Goal: Task Accomplishment & Management: Manage account settings

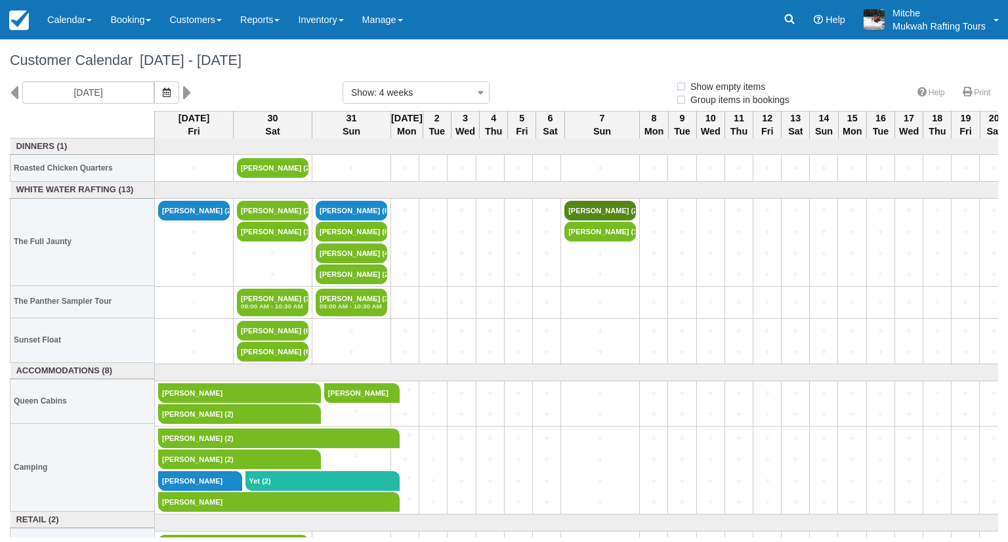
select select
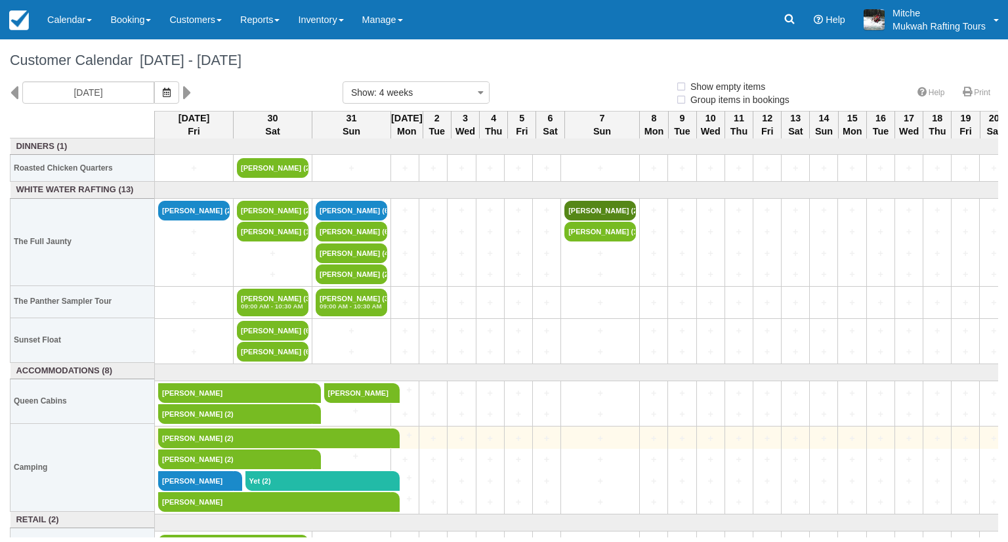
select select
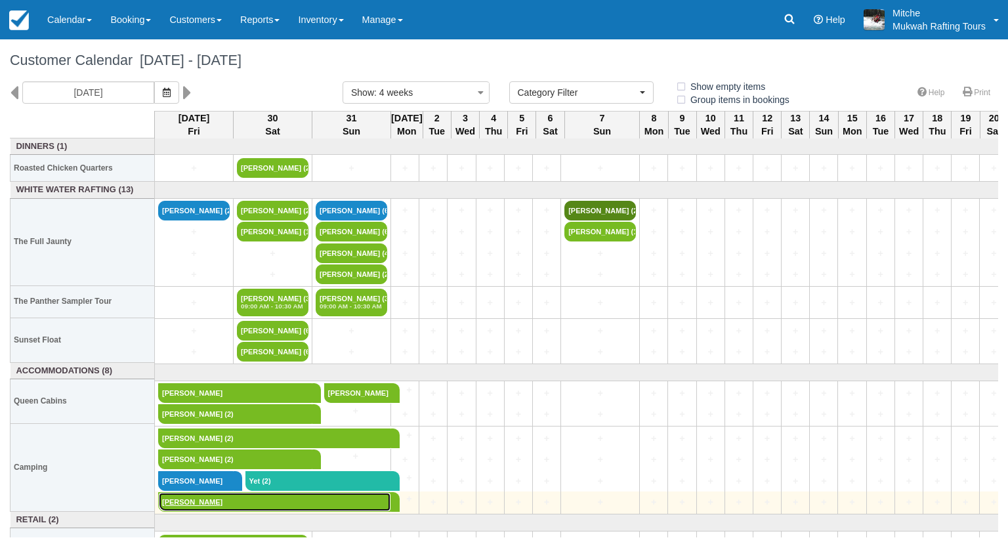
click at [190, 496] on link "Ryan Tyce" at bounding box center [274, 502] width 233 height 20
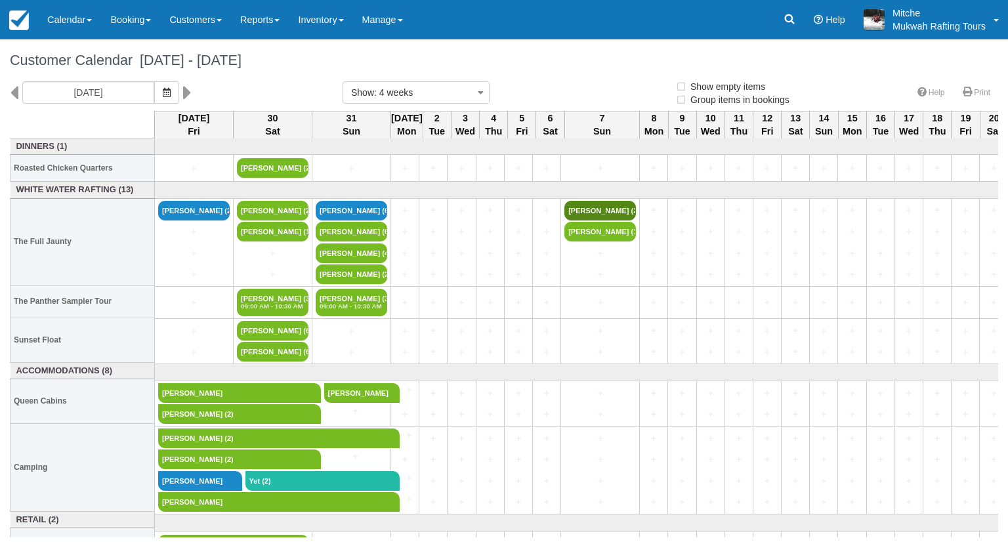
select select
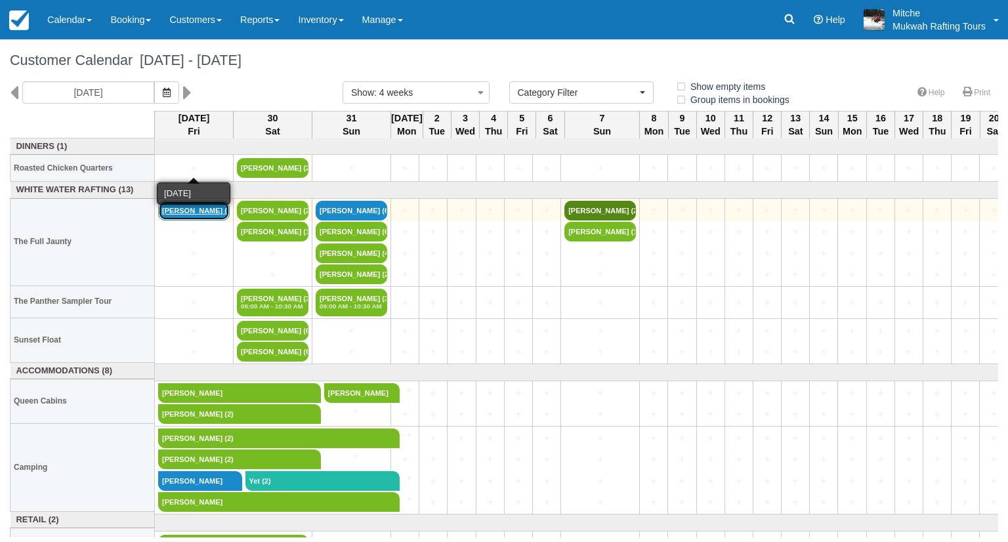
click at [194, 217] on link "Justin Lee (2)" at bounding box center [194, 211] width 72 height 20
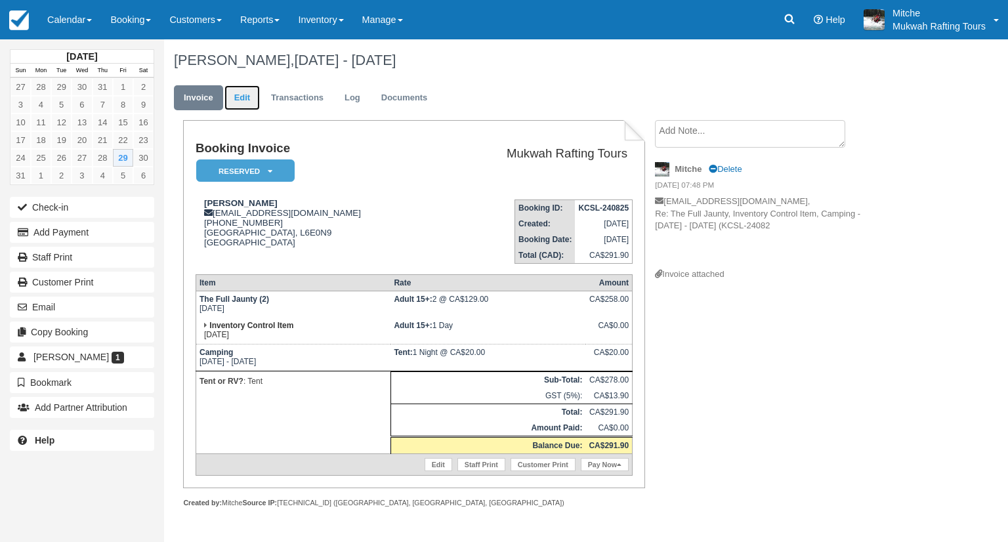
click at [242, 99] on link "Edit" at bounding box center [241, 98] width 35 height 26
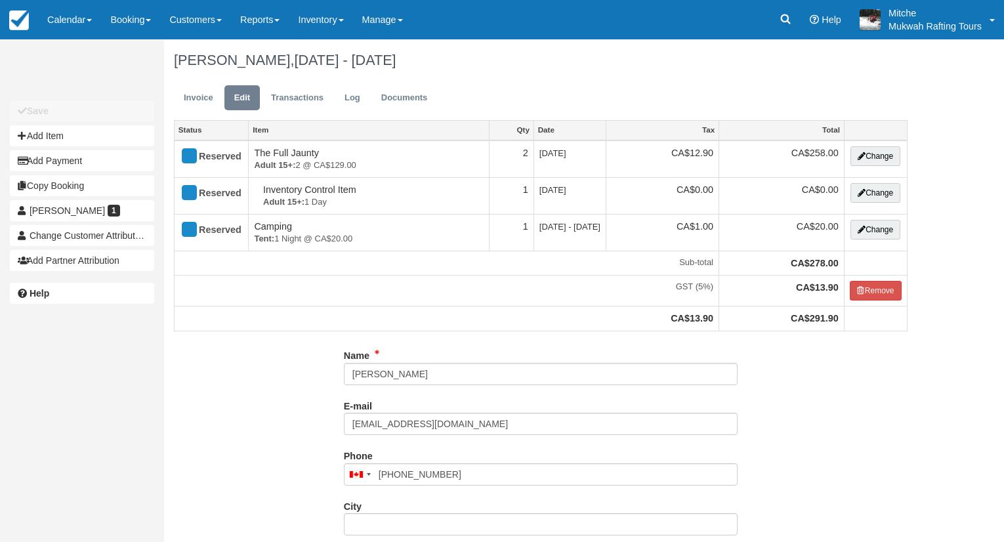
select select "Tent"
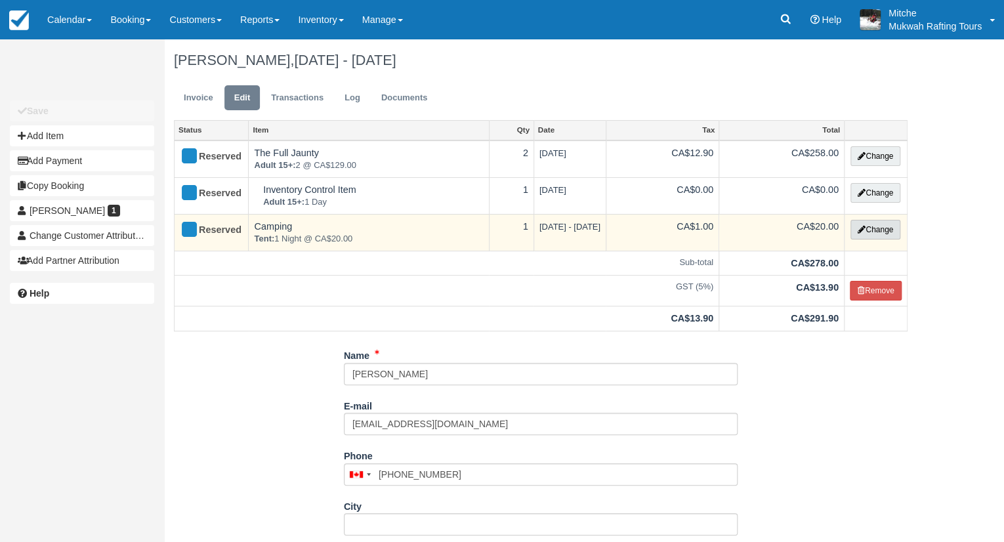
click at [874, 229] on button "Change" at bounding box center [875, 230] width 50 height 20
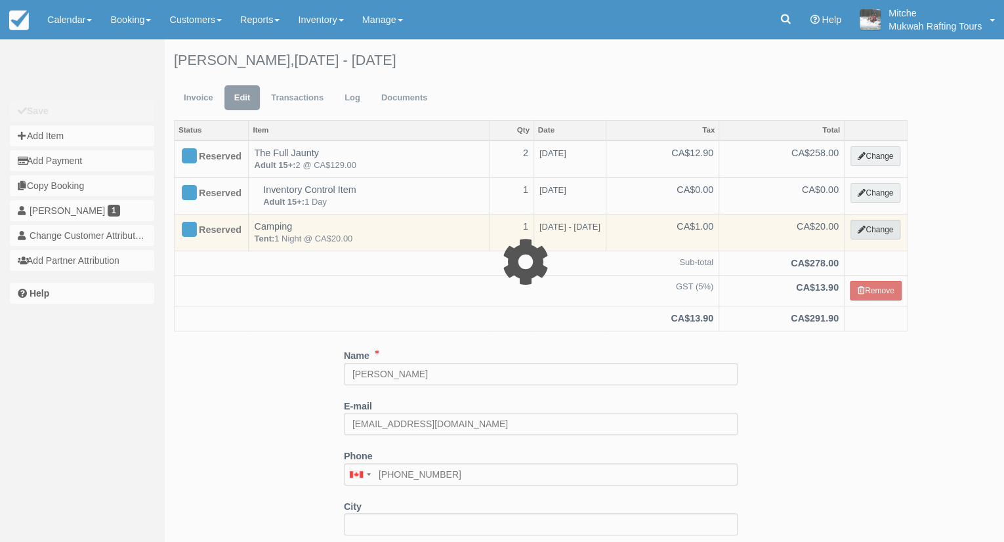
select select "5"
type input "20.00"
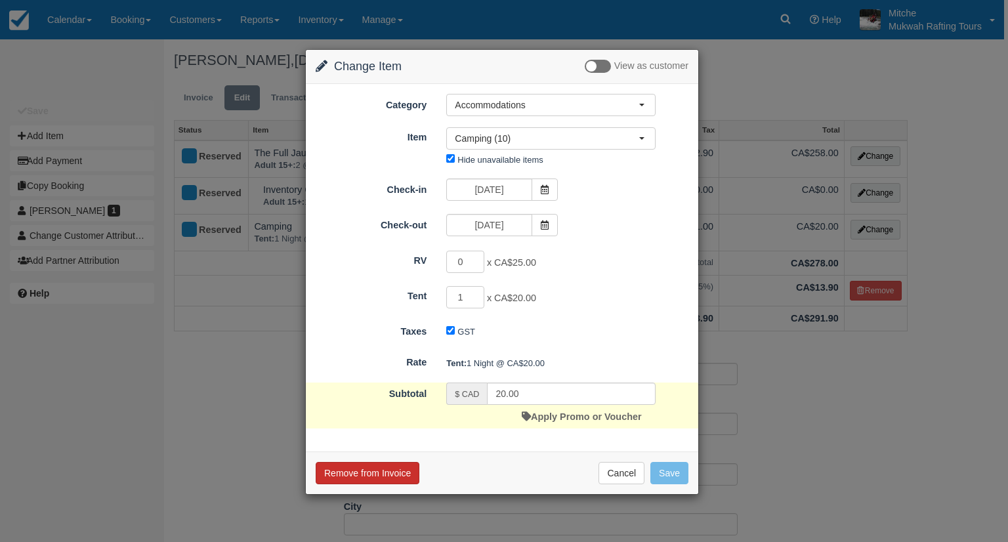
click at [364, 476] on button "Remove from Invoice" at bounding box center [368, 473] width 104 height 22
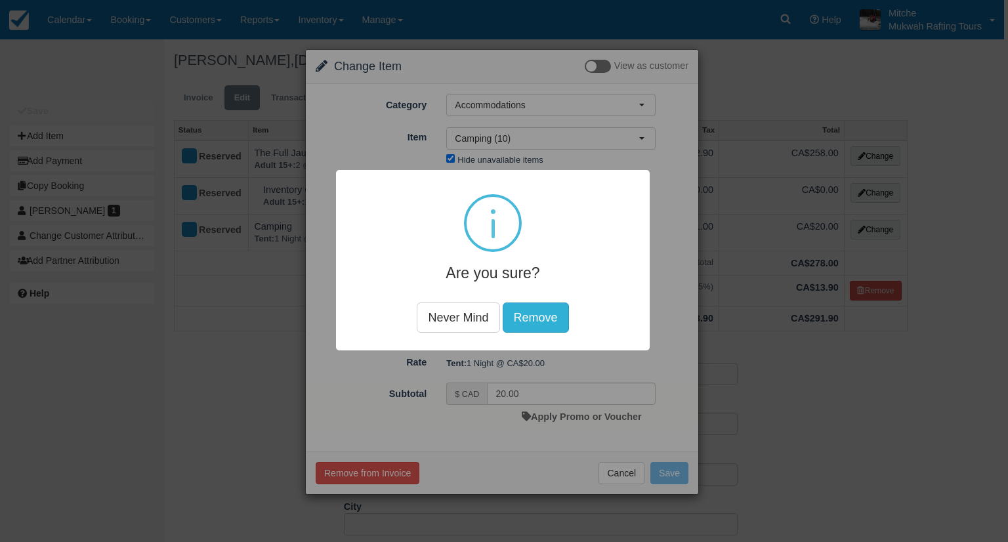
click at [533, 316] on button "Remove" at bounding box center [536, 317] width 66 height 30
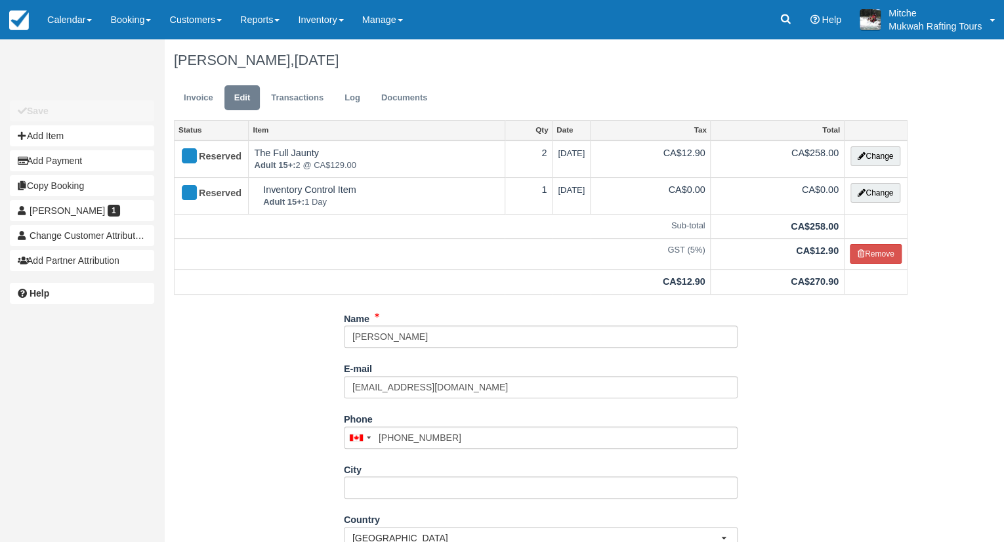
click at [283, 371] on div "Name Justin Lee E-mail jlee357.personal@gmail.com Did you mean ? Phone United S…" at bounding box center [540, 500] width 753 height 384
click at [874, 400] on div "Name Justin Lee E-mail jlee357.personal@gmail.com Did you mean ? Phone United S…" at bounding box center [540, 500] width 753 height 384
click at [183, 101] on link "Invoice" at bounding box center [198, 98] width 49 height 26
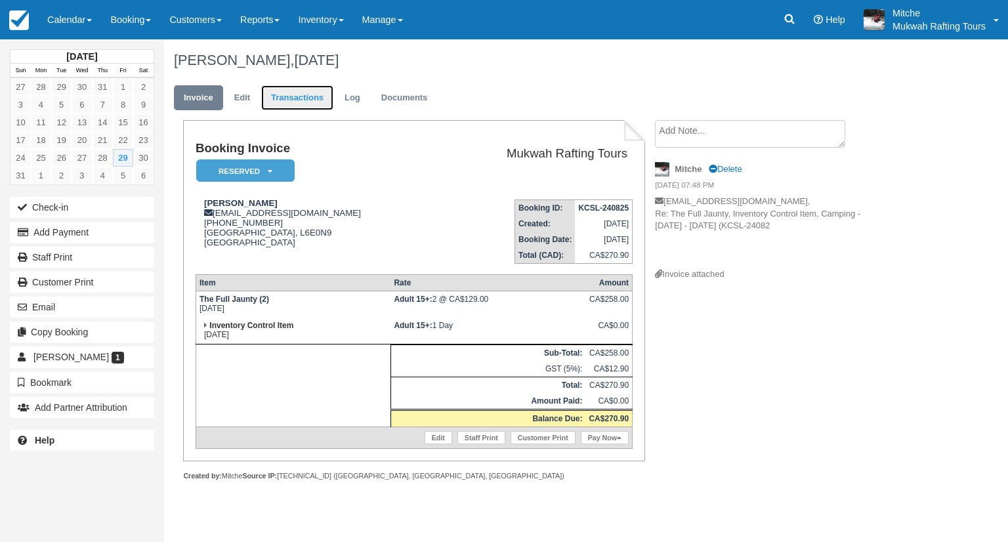
click at [304, 105] on link "Transactions" at bounding box center [297, 98] width 72 height 26
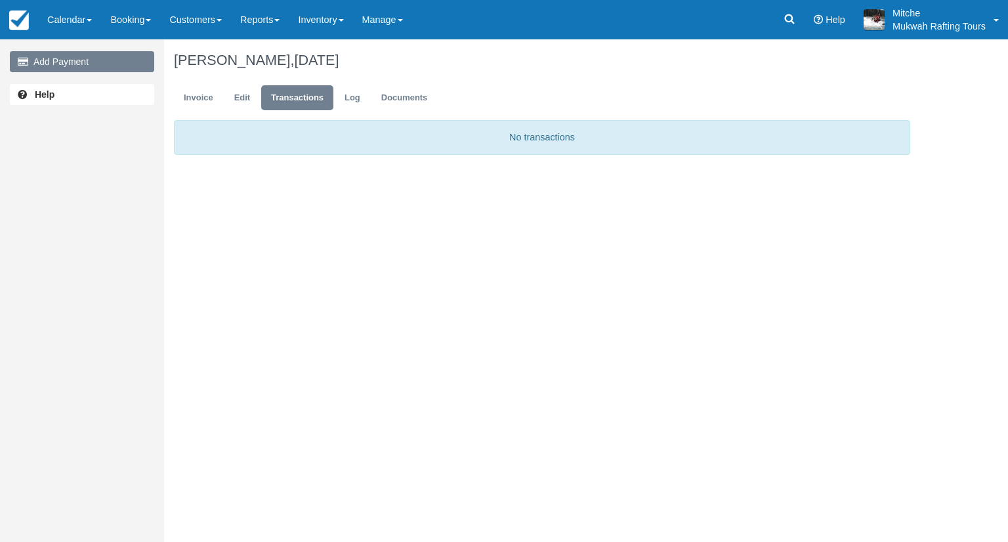
click at [42, 53] on link "Add Payment" at bounding box center [82, 61] width 144 height 21
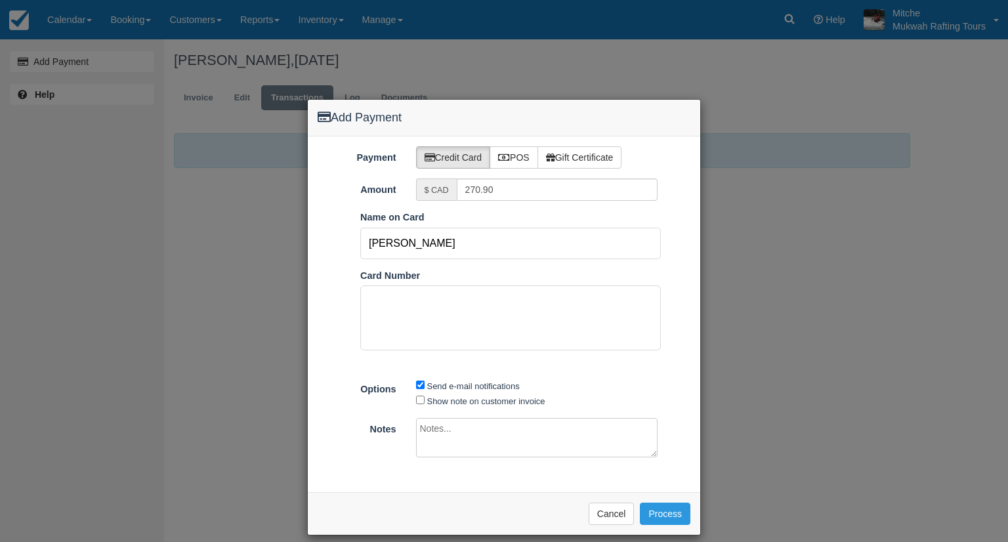
click at [491, 253] on input "Justin Lee" at bounding box center [510, 243] width 300 height 31
click at [491, 253] on input "[PERSON_NAME]" at bounding box center [510, 243] width 300 height 31
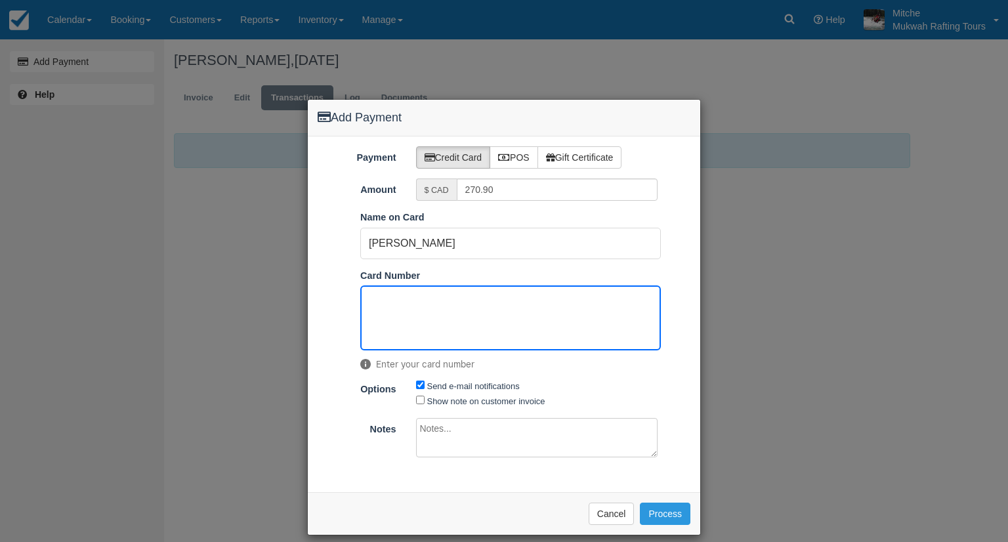
click at [451, 224] on div "Name on Card Justin Lee" at bounding box center [510, 235] width 320 height 49
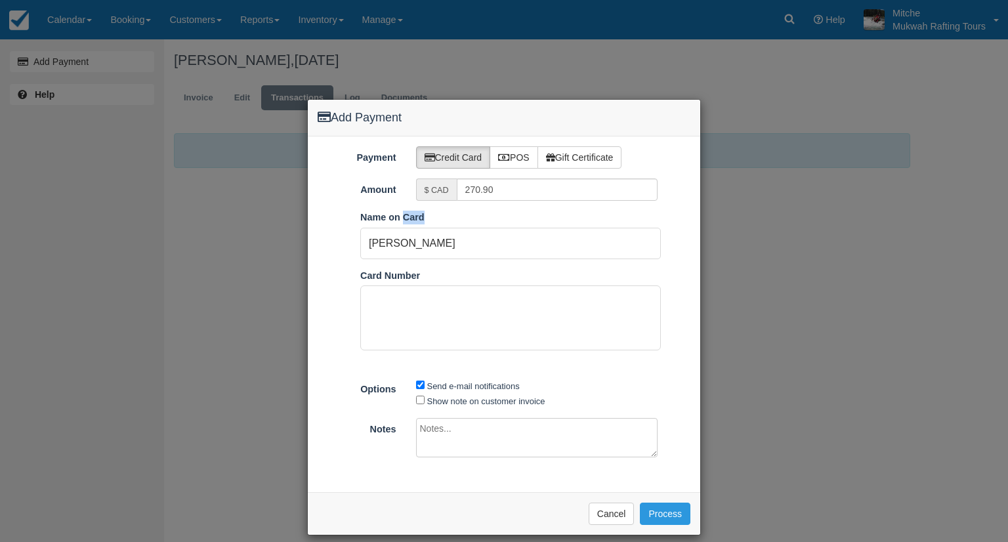
click at [451, 224] on div "Name on Card Justin Lee" at bounding box center [510, 235] width 320 height 49
click at [448, 240] on input "[PERSON_NAME]" at bounding box center [510, 243] width 300 height 31
click at [452, 245] on input "[PERSON_NAME]" at bounding box center [510, 243] width 300 height 31
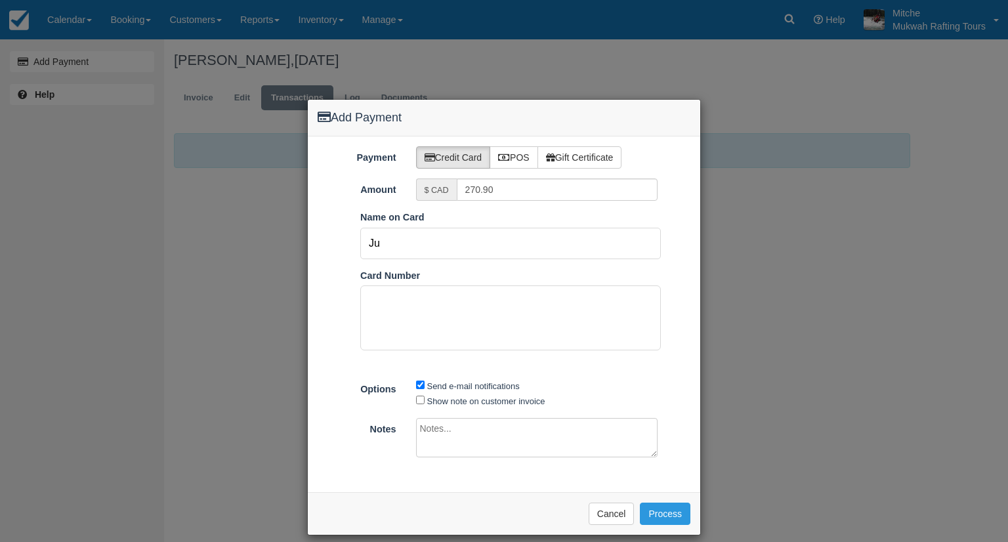
type input "J"
type input "Chloe Tam"
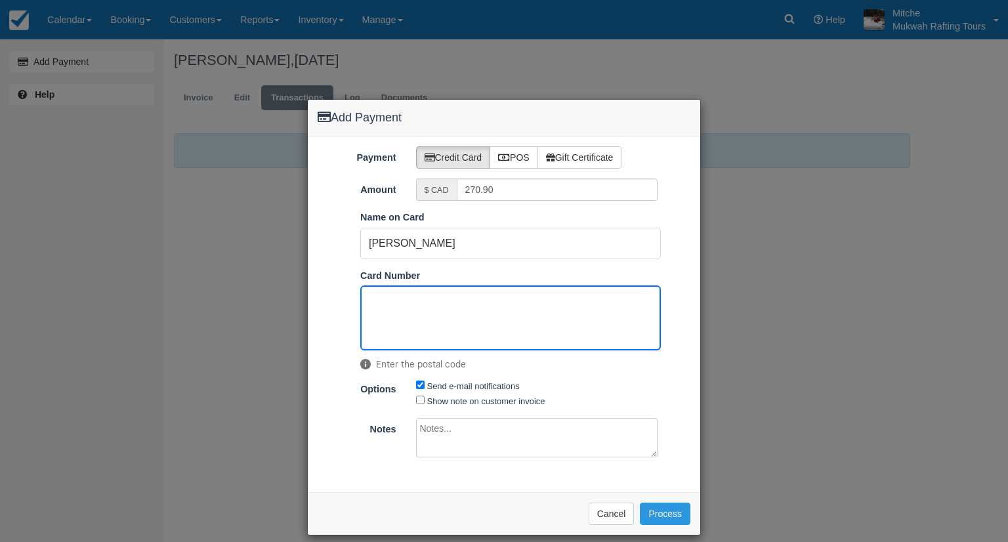
click at [585, 384] on div "Send e-mail notifications Show note on customer invoice" at bounding box center [537, 393] width 262 height 30
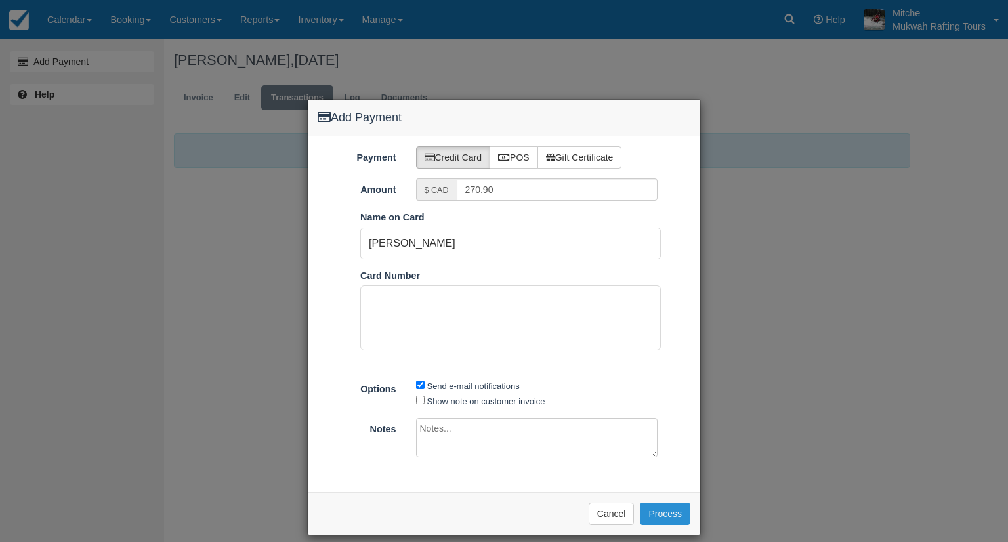
click at [661, 512] on button "Process" at bounding box center [665, 514] width 51 height 22
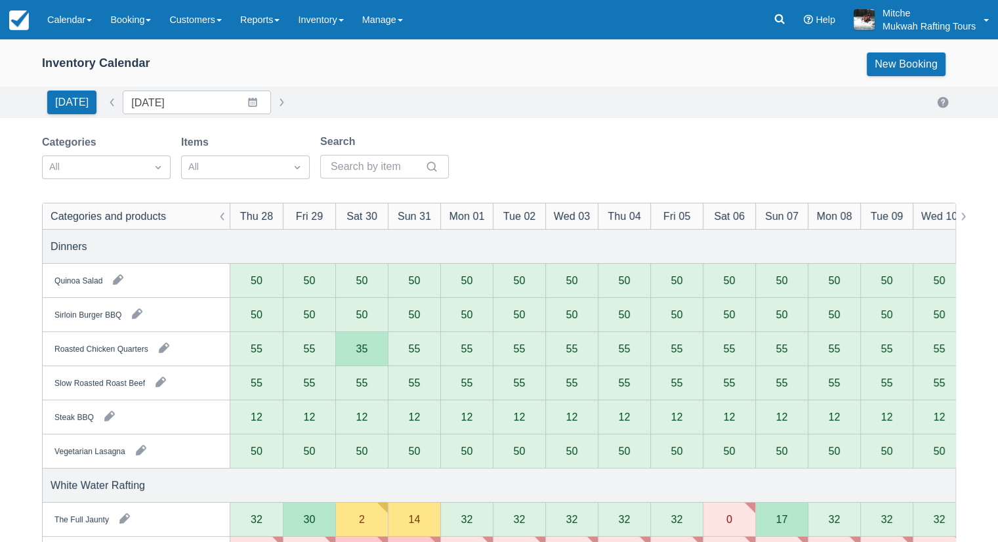
click at [468, 92] on div "Today Date 08/28/25 Navigate forward to interact with the calendar and select a…" at bounding box center [499, 103] width 914 height 24
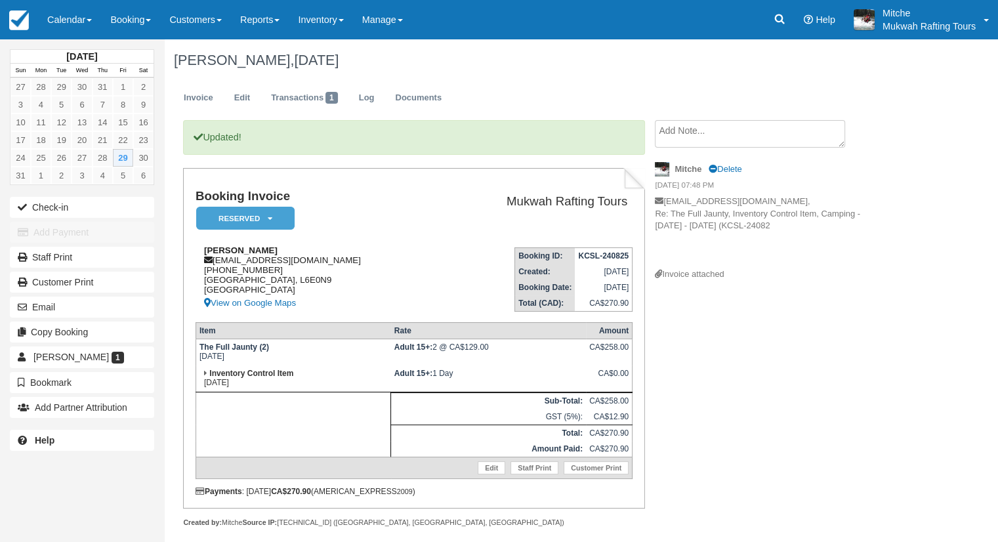
click at [319, 260] on div "[PERSON_NAME] [EMAIL_ADDRESS][DOMAIN_NAME] 1 (647) [GEOGRAPHIC_DATA] View on Go…" at bounding box center [317, 278] width 243 height 66
click at [351, 228] on td "Booking Invoice Reserved   Pending Deposit Paid Waiting Cancelled Paid in GYG" at bounding box center [317, 213] width 243 height 47
click at [201, 100] on link "Invoice" at bounding box center [198, 98] width 49 height 26
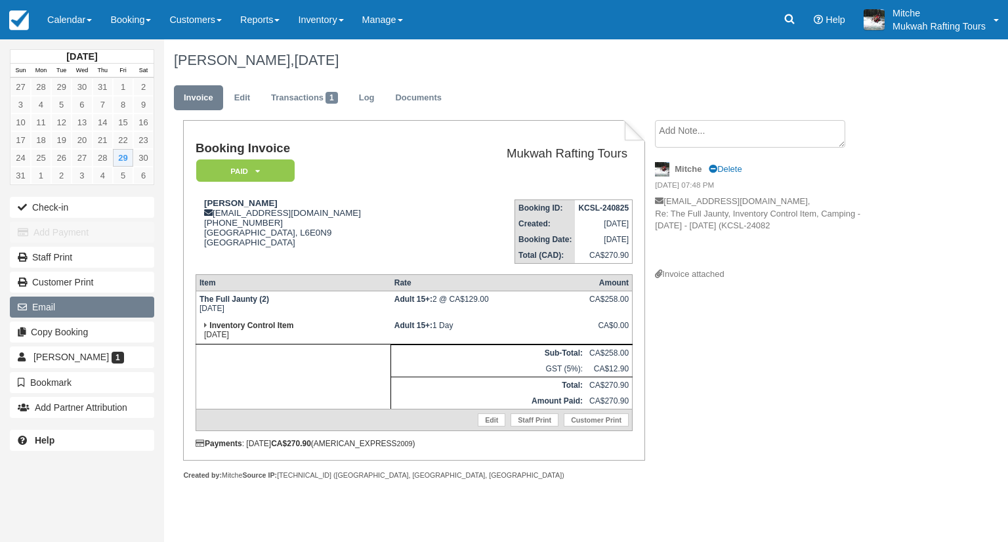
click at [57, 310] on button "Email" at bounding box center [82, 307] width 144 height 21
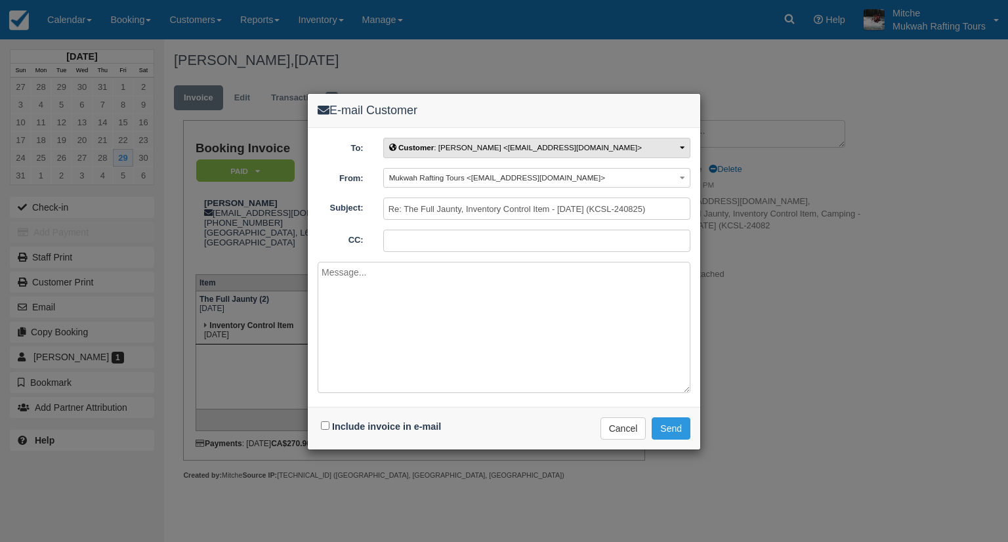
click at [659, 154] on button "Customer : Justin Lee <jlee357.personal@gmail.com>" at bounding box center [536, 148] width 307 height 20
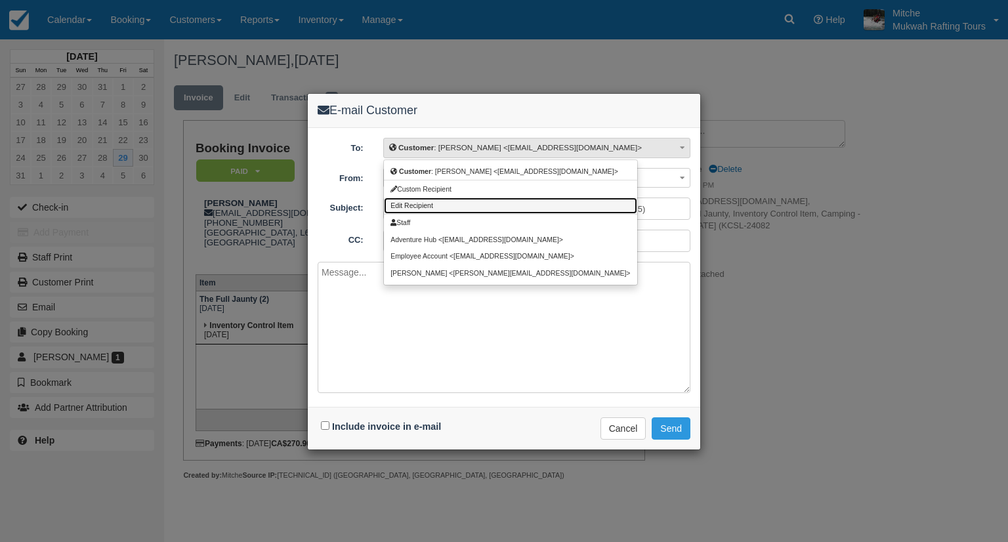
click at [447, 203] on link "Edit Recipient" at bounding box center [510, 205] width 253 height 16
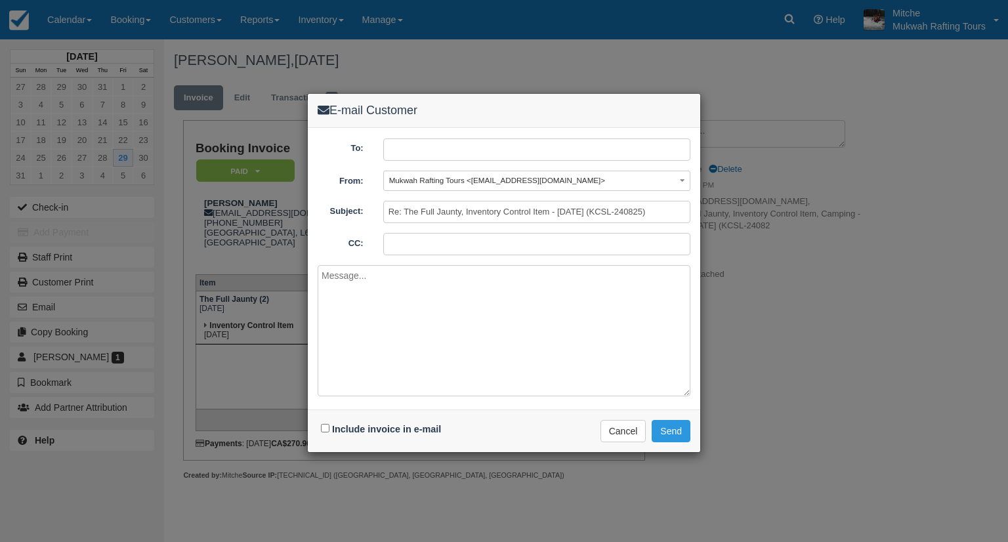
click at [466, 132] on div "To: Edit Recipient Customer : Justin Lee <jlee357.personal@gmail.com> Custom Re…" at bounding box center [504, 268] width 392 height 281
click at [470, 149] on input "text" at bounding box center [536, 149] width 307 height 22
type input "chloe.ty.tam@gmail.com"
click at [404, 339] on textarea at bounding box center [504, 330] width 373 height 131
click at [326, 426] on input "Include invoice in e-mail" at bounding box center [325, 428] width 9 height 9
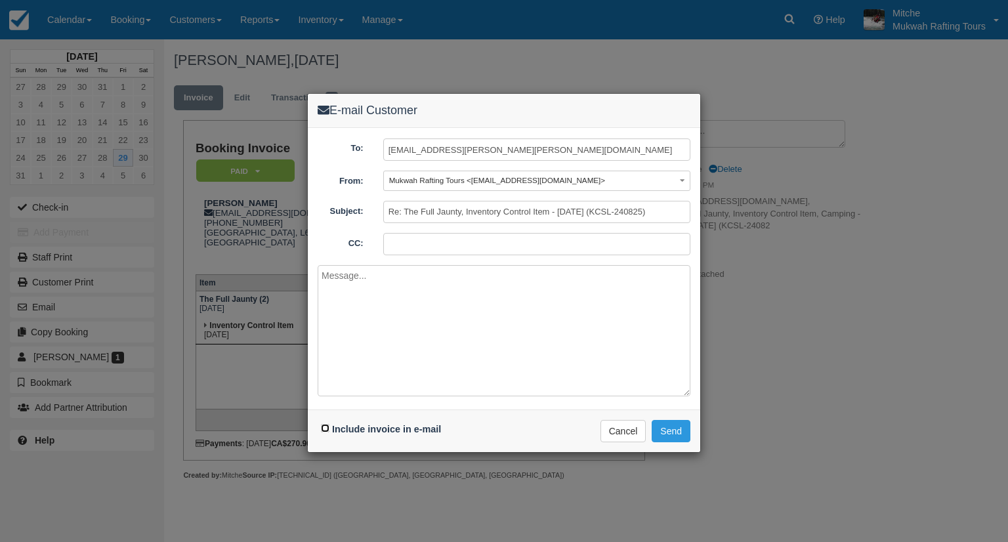
checkbox input "true"
click at [671, 433] on button "Send" at bounding box center [671, 431] width 39 height 22
